Goal: Information Seeking & Learning: Learn about a topic

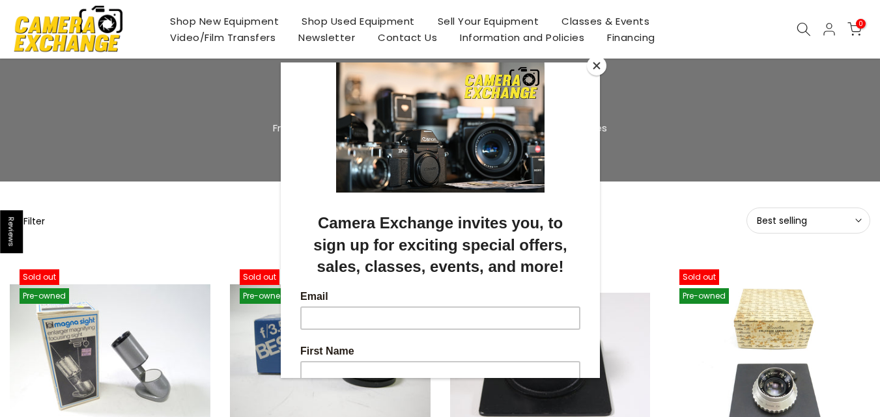
scroll to position [32, 0]
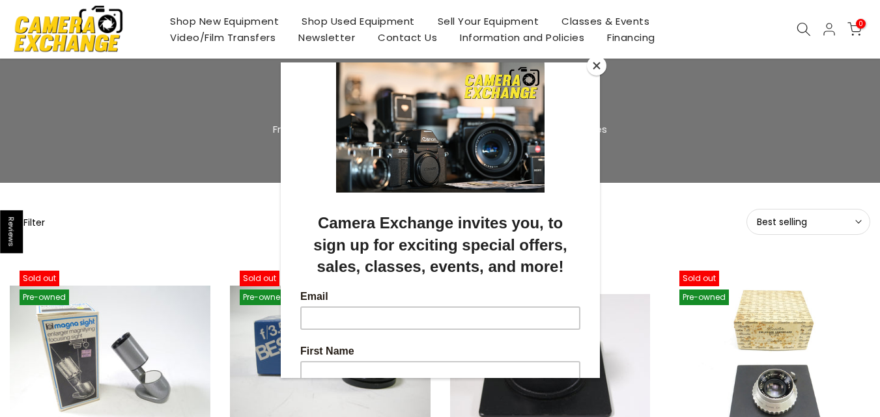
click at [595, 63] on button "Close" at bounding box center [597, 66] width 20 height 20
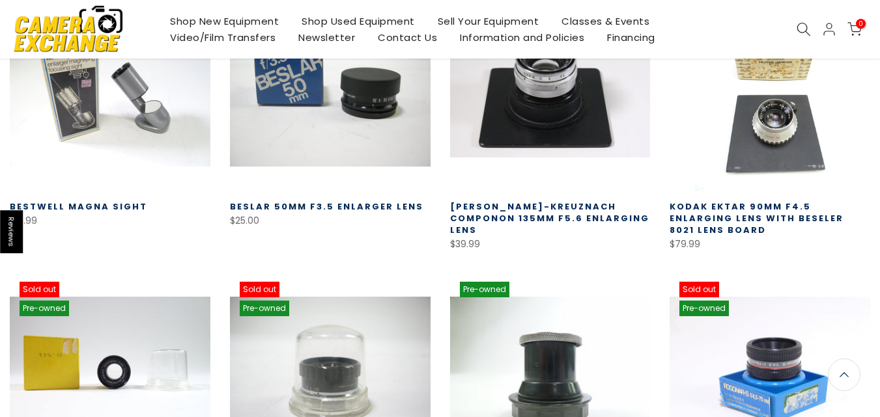
scroll to position [305, 0]
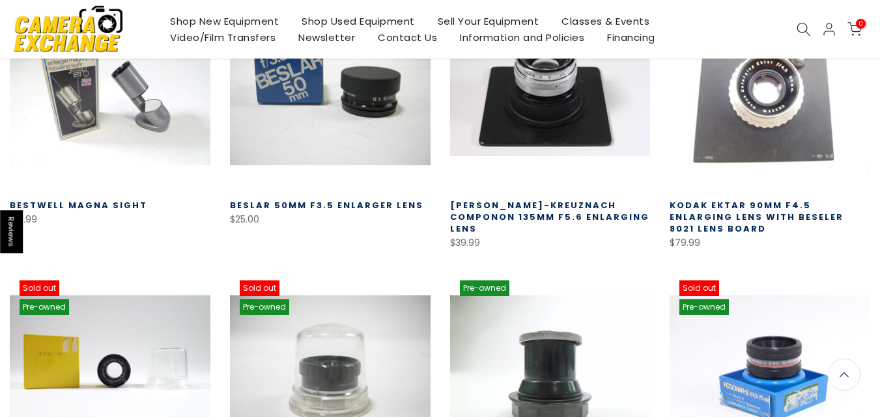
click at [762, 124] on link at bounding box center [770, 90] width 201 height 201
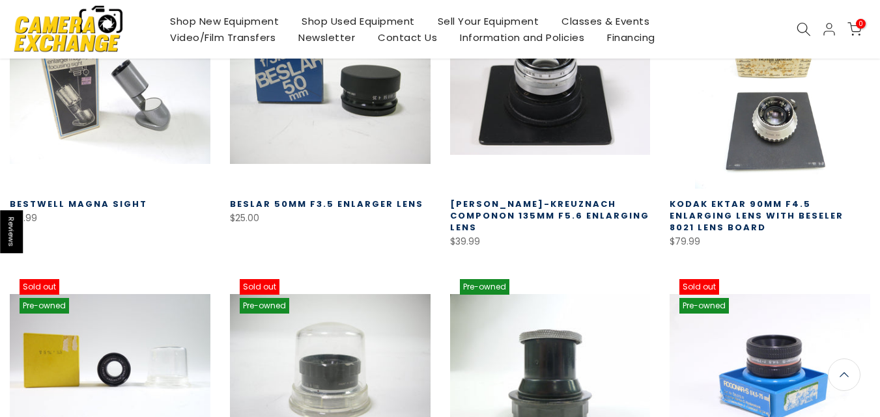
scroll to position [304, 0]
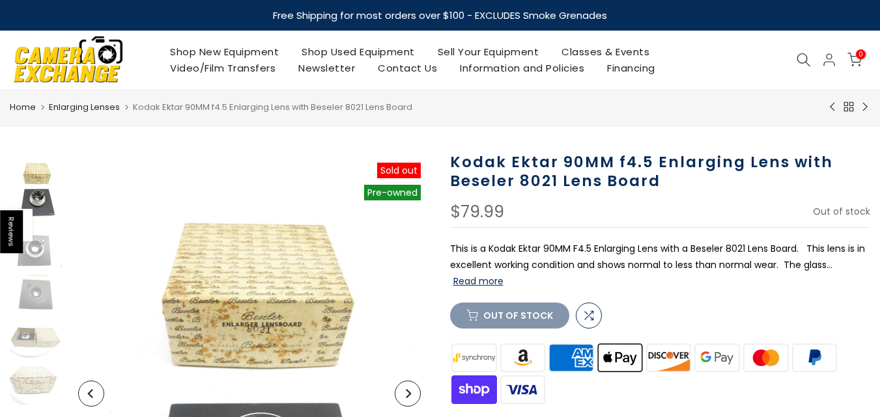
scroll to position [2, 0]
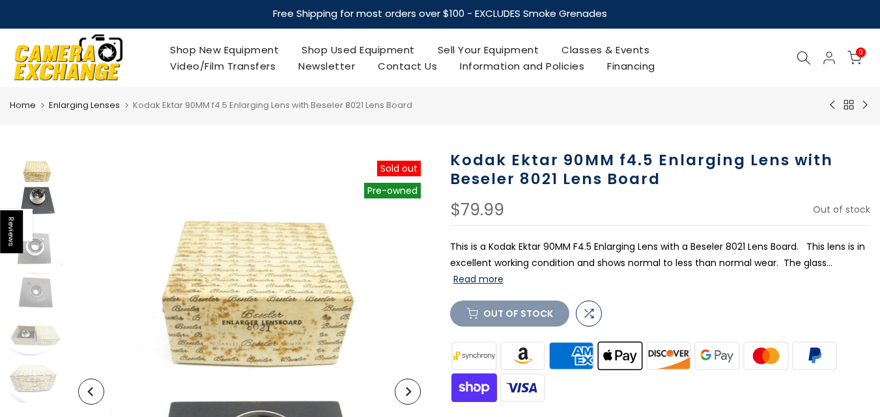
click at [484, 281] on button "Read more" at bounding box center [478, 280] width 50 height 12
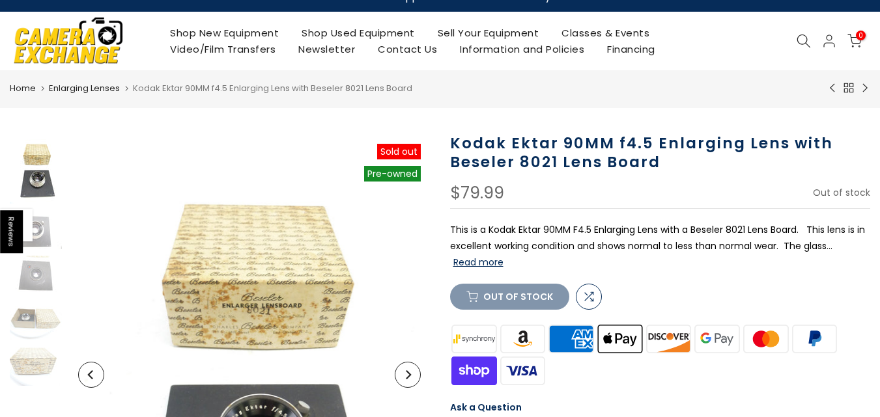
scroll to position [0, 0]
